Goal: Transaction & Acquisition: Purchase product/service

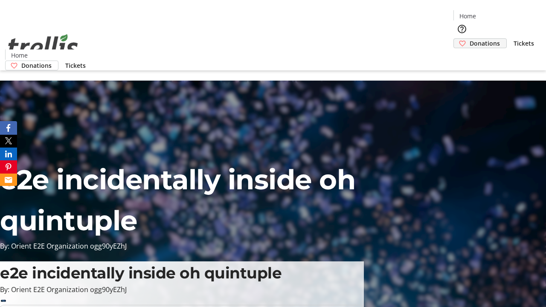
click at [470, 39] on span "Donations" at bounding box center [485, 43] width 30 height 9
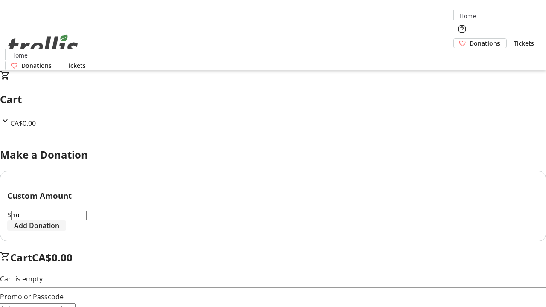
click at [59, 231] on span "Add Donation" at bounding box center [36, 226] width 45 height 10
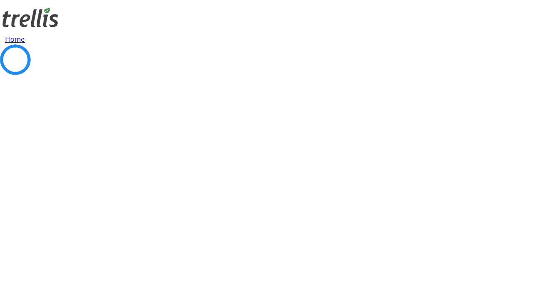
select select "CA"
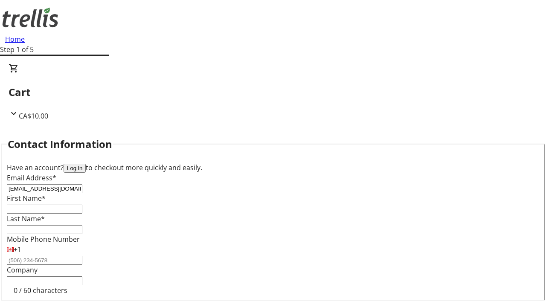
type input "[EMAIL_ADDRESS][DOMAIN_NAME]"
type input "Triston"
type input "[PERSON_NAME]"
type input "[STREET_ADDRESS][PERSON_NAME]"
type input "Kelowna"
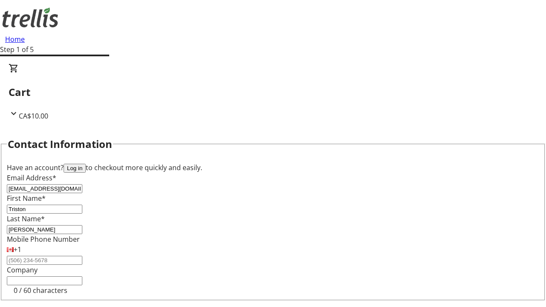
select select "BC"
type input "Kelowna"
type input "V1Y 0C2"
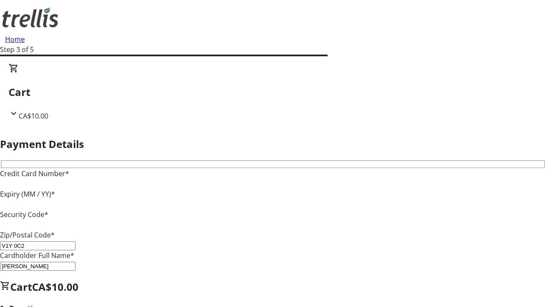
type input "V1Y 0C2"
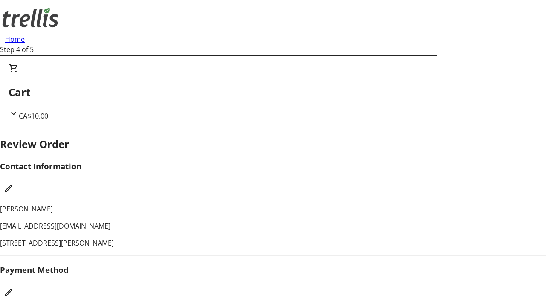
checkbox input "false"
